Goal: Check status

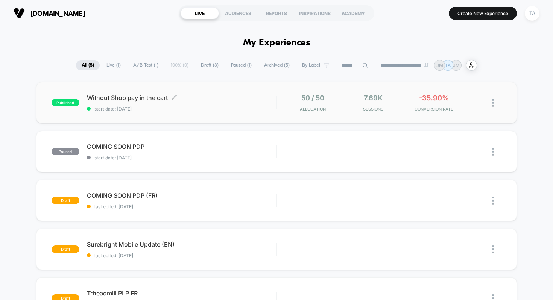
click at [119, 97] on span "Without Shop pay in the cart Click to edit experience details" at bounding box center [181, 98] width 189 height 8
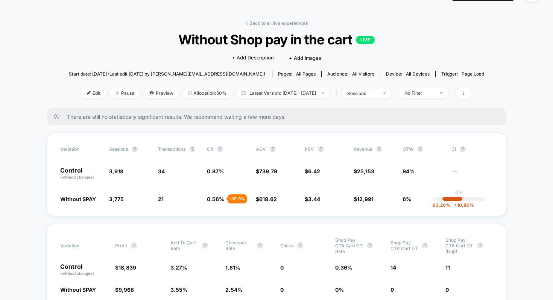
scroll to position [18, 0]
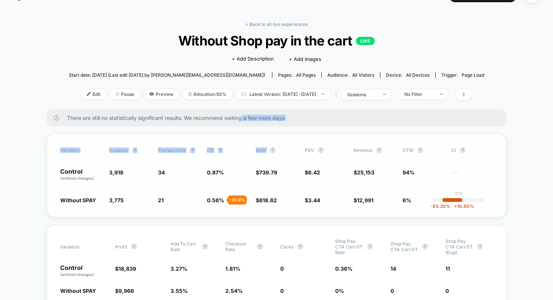
drag, startPoint x: 243, startPoint y: 118, endPoint x: 307, endPoint y: 137, distance: 67.1
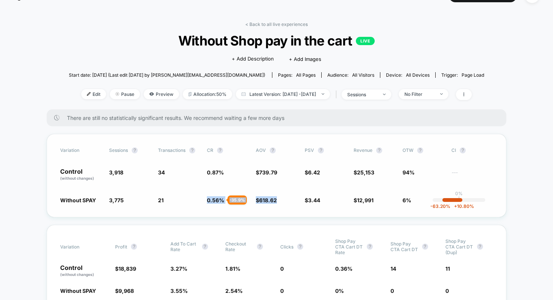
drag, startPoint x: 206, startPoint y: 200, endPoint x: 267, endPoint y: 206, distance: 62.0
click at [268, 206] on div "Variation Sessions ? Transactions ? CR ? AOV ? PSV ? Revenue ? OTW ? CI ? Contr…" at bounding box center [276, 175] width 459 height 83
click at [267, 206] on div "Variation Sessions ? Transactions ? CR ? AOV ? PSV ? Revenue ? OTW ? CI ? Contr…" at bounding box center [276, 175] width 459 height 83
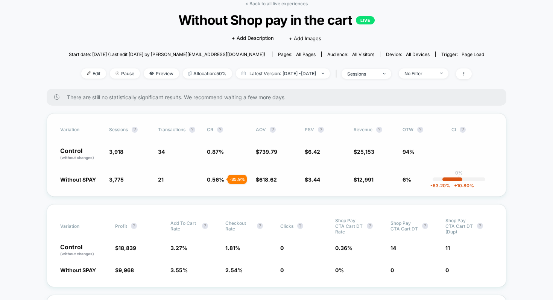
scroll to position [54, 0]
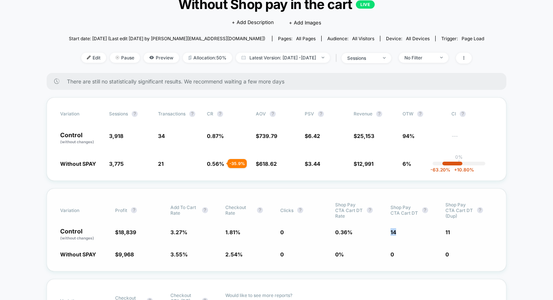
drag, startPoint x: 387, startPoint y: 225, endPoint x: 408, endPoint y: 232, distance: 22.0
click at [408, 232] on div "Variation Profit ? Add To Cart Rate ? Checkout Rate ? Clicks ? Shop Pay CTA car…" at bounding box center [276, 229] width 459 height 83
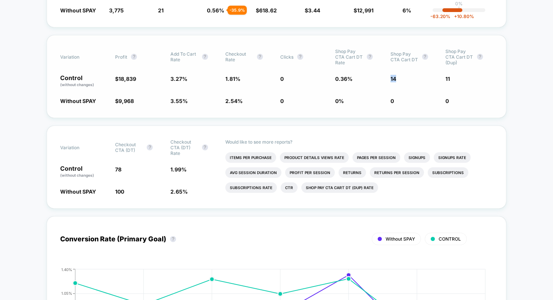
scroll to position [248, 0]
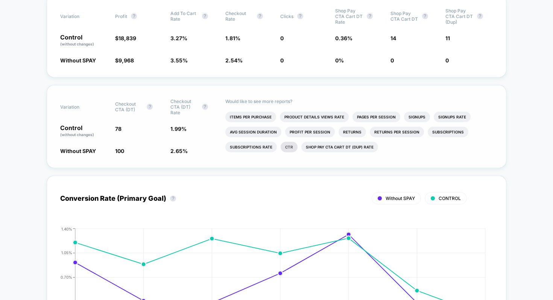
click at [290, 147] on li "Ctr" at bounding box center [288, 147] width 17 height 11
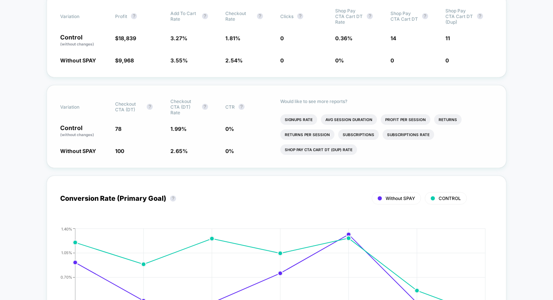
scroll to position [13, 0]
click at [302, 146] on li "Shop Pay CTA cart DT (dup) rate" at bounding box center [318, 149] width 77 height 11
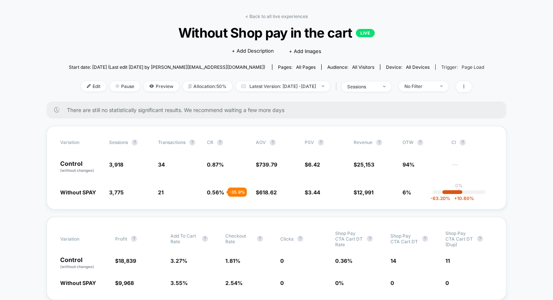
scroll to position [23, 0]
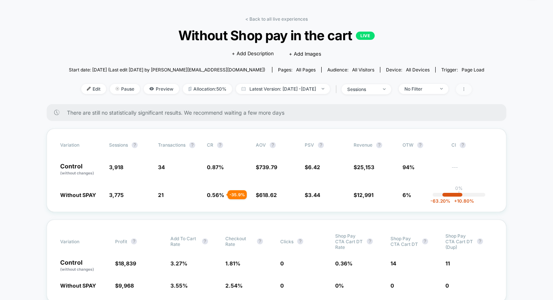
click at [466, 87] on icon at bounding box center [463, 89] width 5 height 5
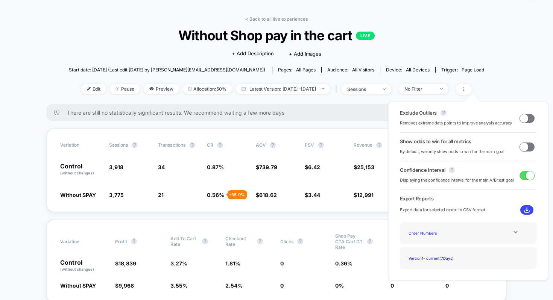
click at [334, 107] on div "There are still no statistically significant results. We recommend waiting a fe…" at bounding box center [276, 112] width 459 height 17
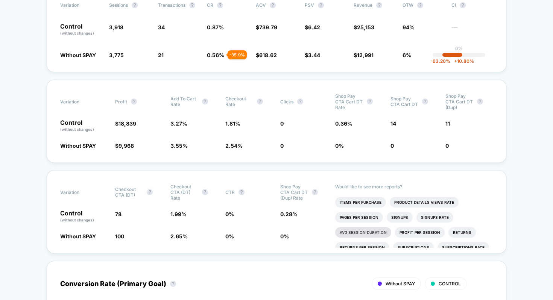
scroll to position [0, 0]
